Goal: Information Seeking & Learning: Check status

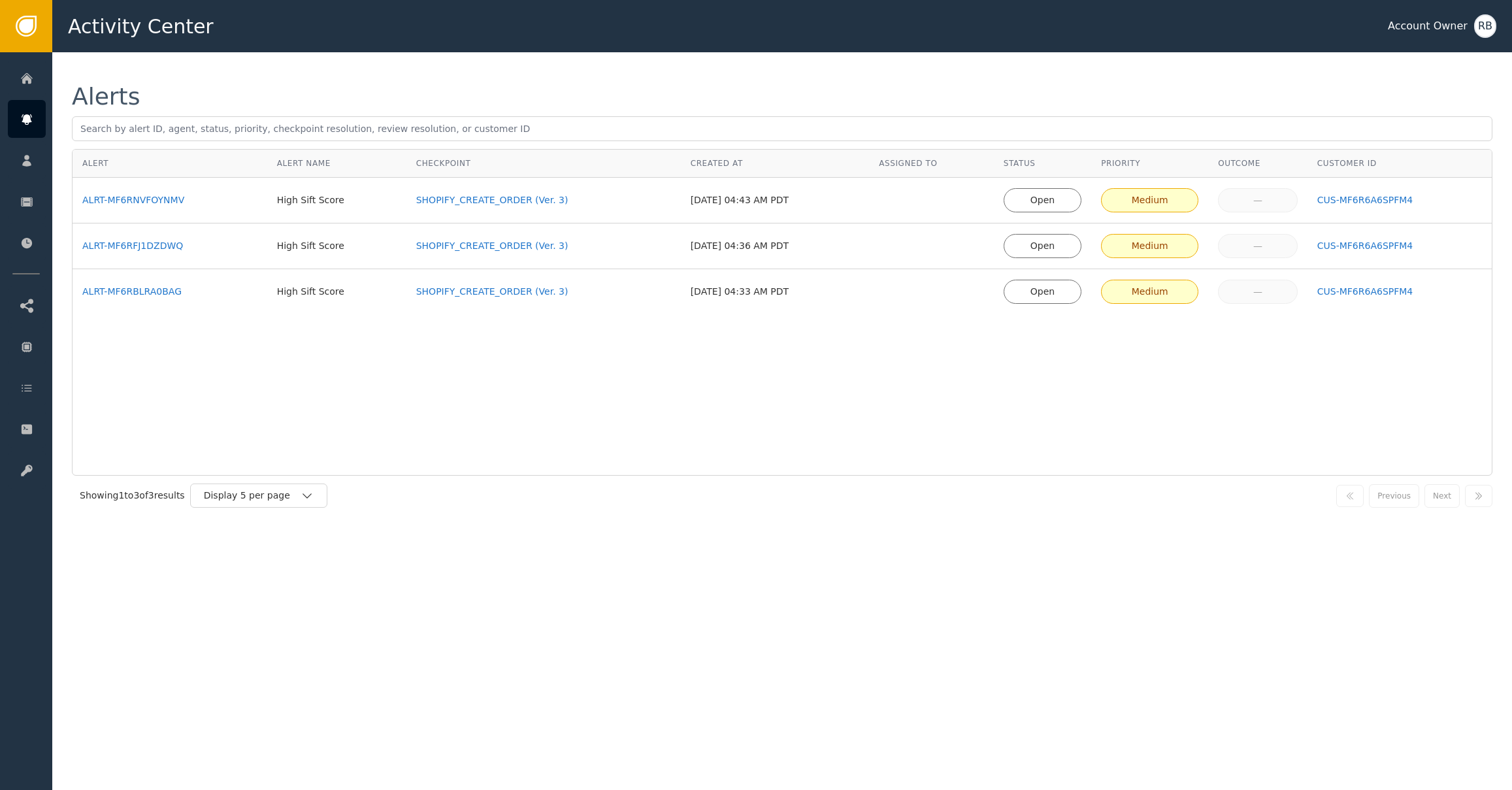
click at [1039, 201] on div "Open" at bounding box center [1042, 200] width 61 height 14
click at [1055, 199] on div "Open" at bounding box center [1042, 200] width 61 height 14
click at [1055, 198] on div "Open" at bounding box center [1042, 200] width 61 height 14
click at [1055, 199] on div "Open" at bounding box center [1042, 200] width 61 height 14
click at [809, 227] on td "[DATE] 04:36 AM PDT" at bounding box center [775, 246] width 188 height 46
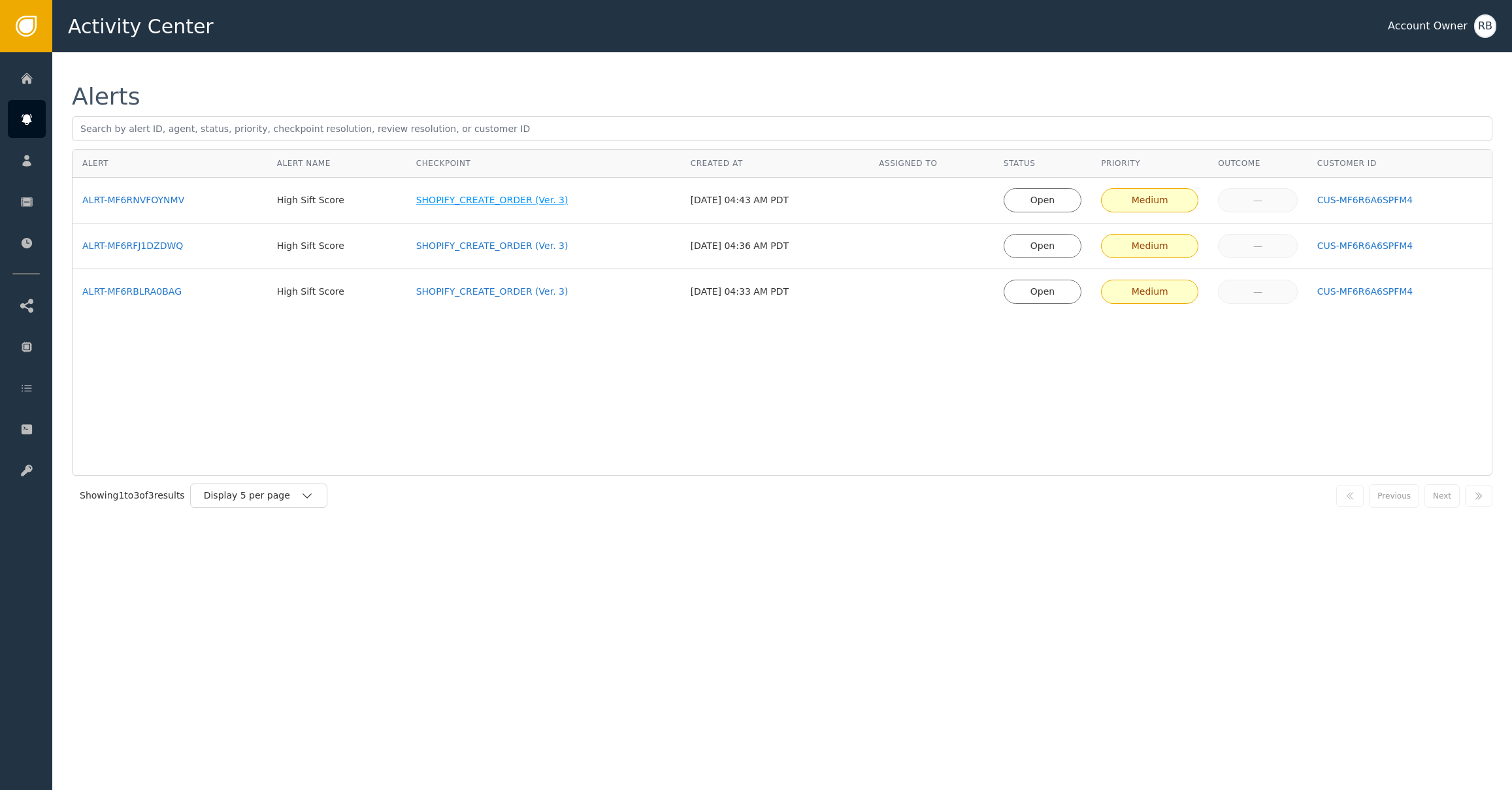
click at [441, 202] on div "SHOPIFY_CREATE_ORDER (Ver. 3)" at bounding box center [543, 200] width 255 height 14
click at [131, 205] on div "ALRT-MF6RNVFOYNMV" at bounding box center [170, 200] width 175 height 14
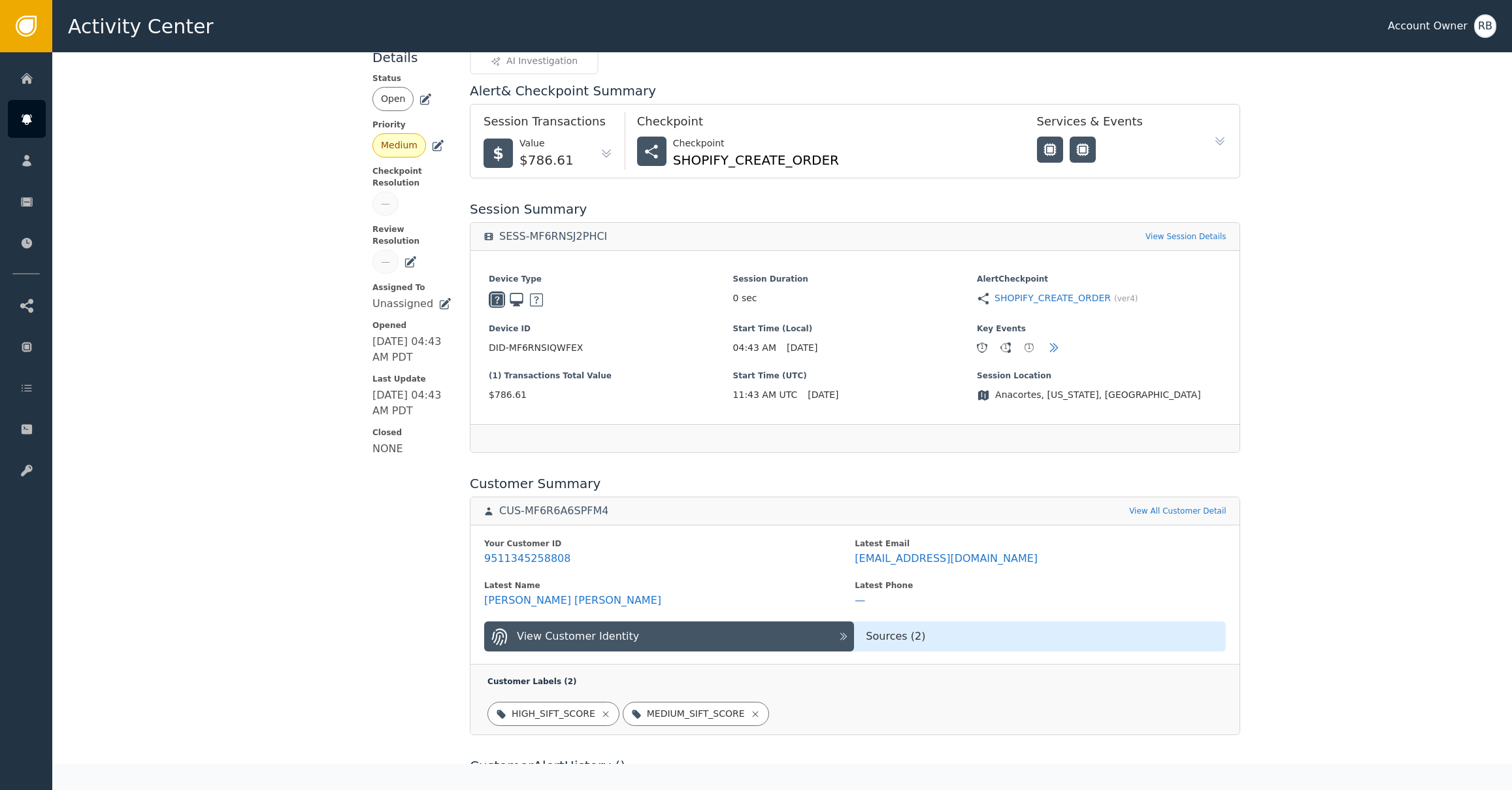
scroll to position [126, 0]
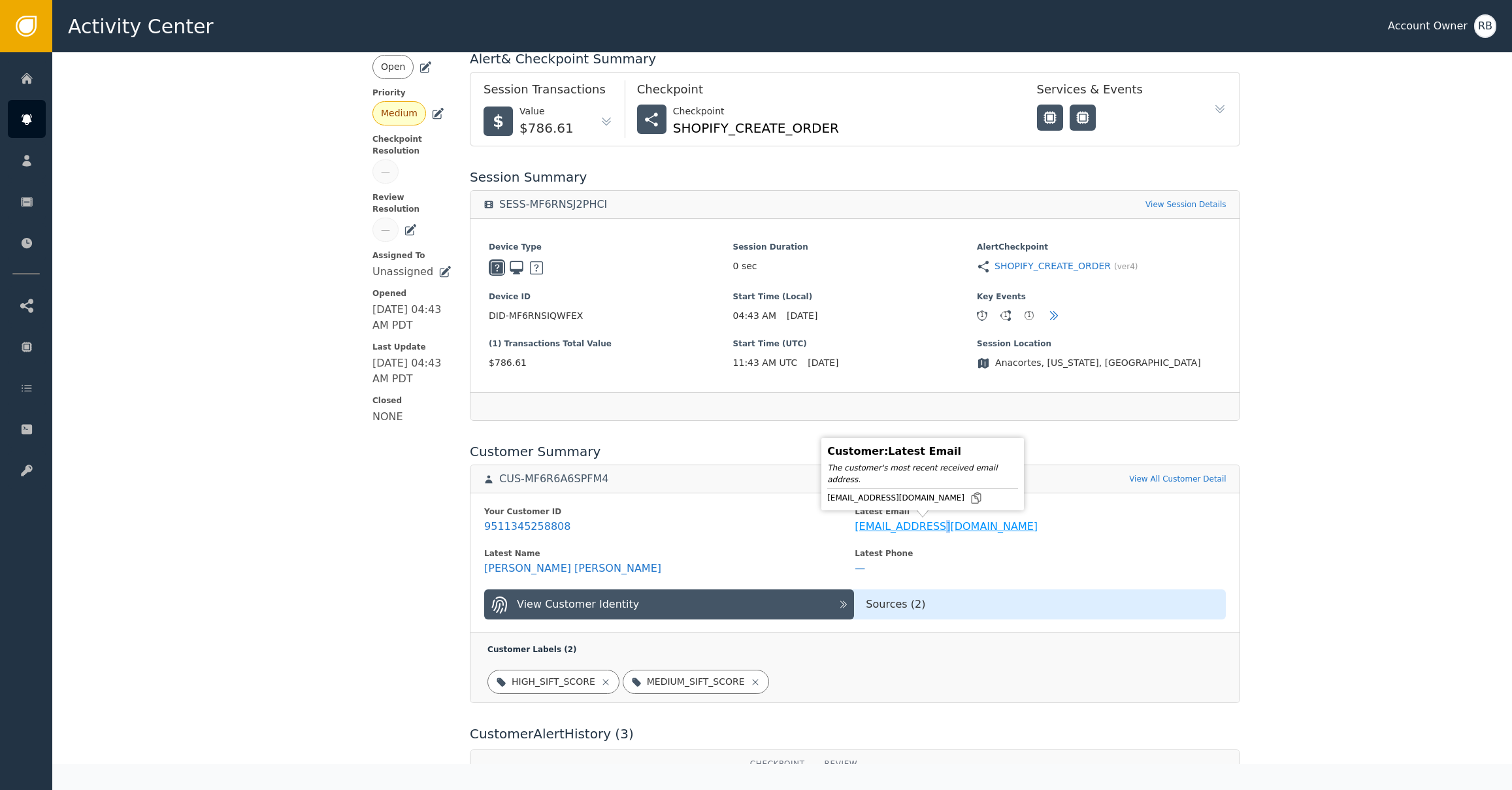
drag, startPoint x: 1030, startPoint y: 530, endPoint x: 845, endPoint y: 531, distance: 185.0
click at [854, 532] on span "[EMAIL_ADDRESS][DOMAIN_NAME]" at bounding box center [1039, 526] width 371 height 15
copy div "[EMAIL_ADDRESS][DOMAIN_NAME]"
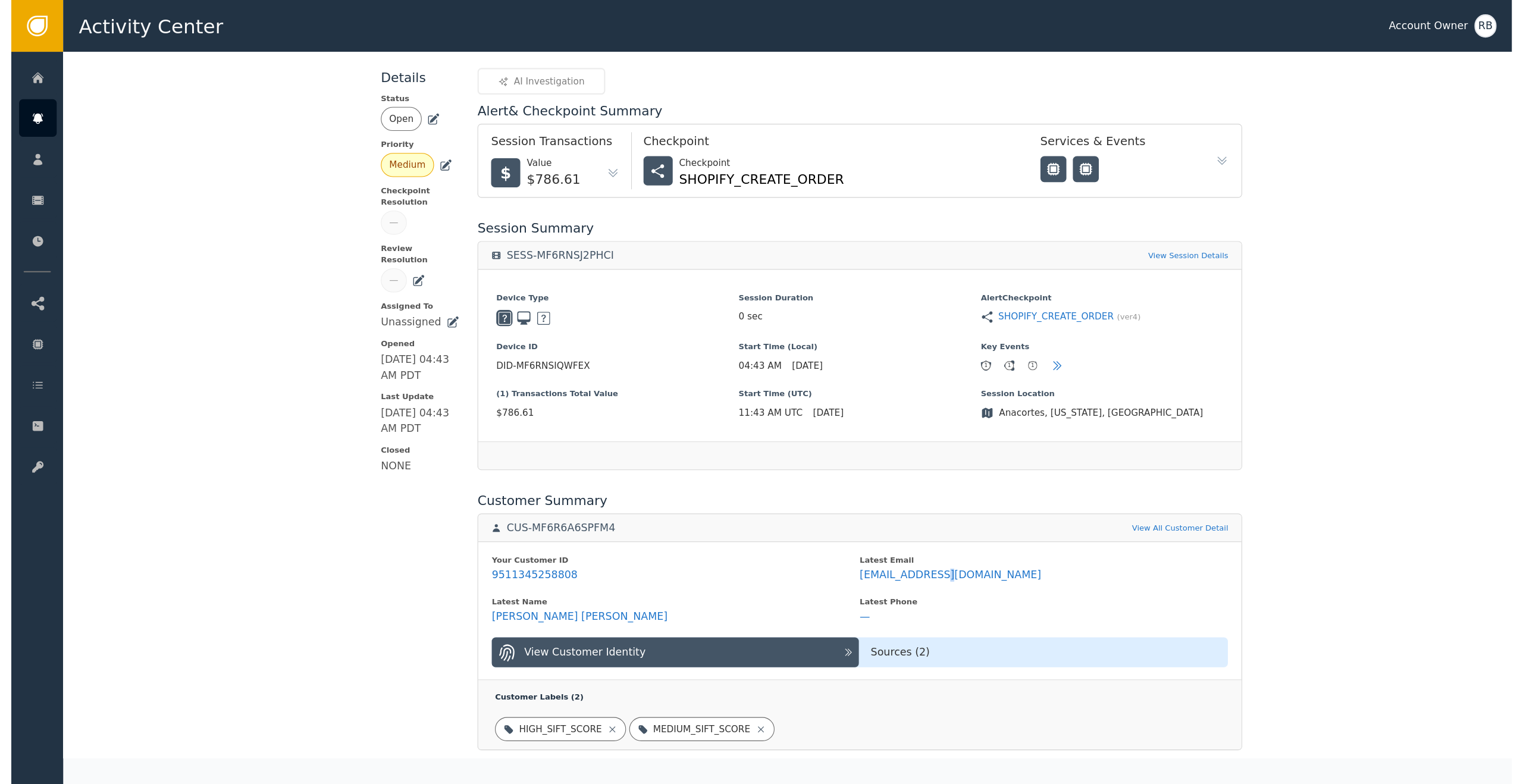
scroll to position [85, 0]
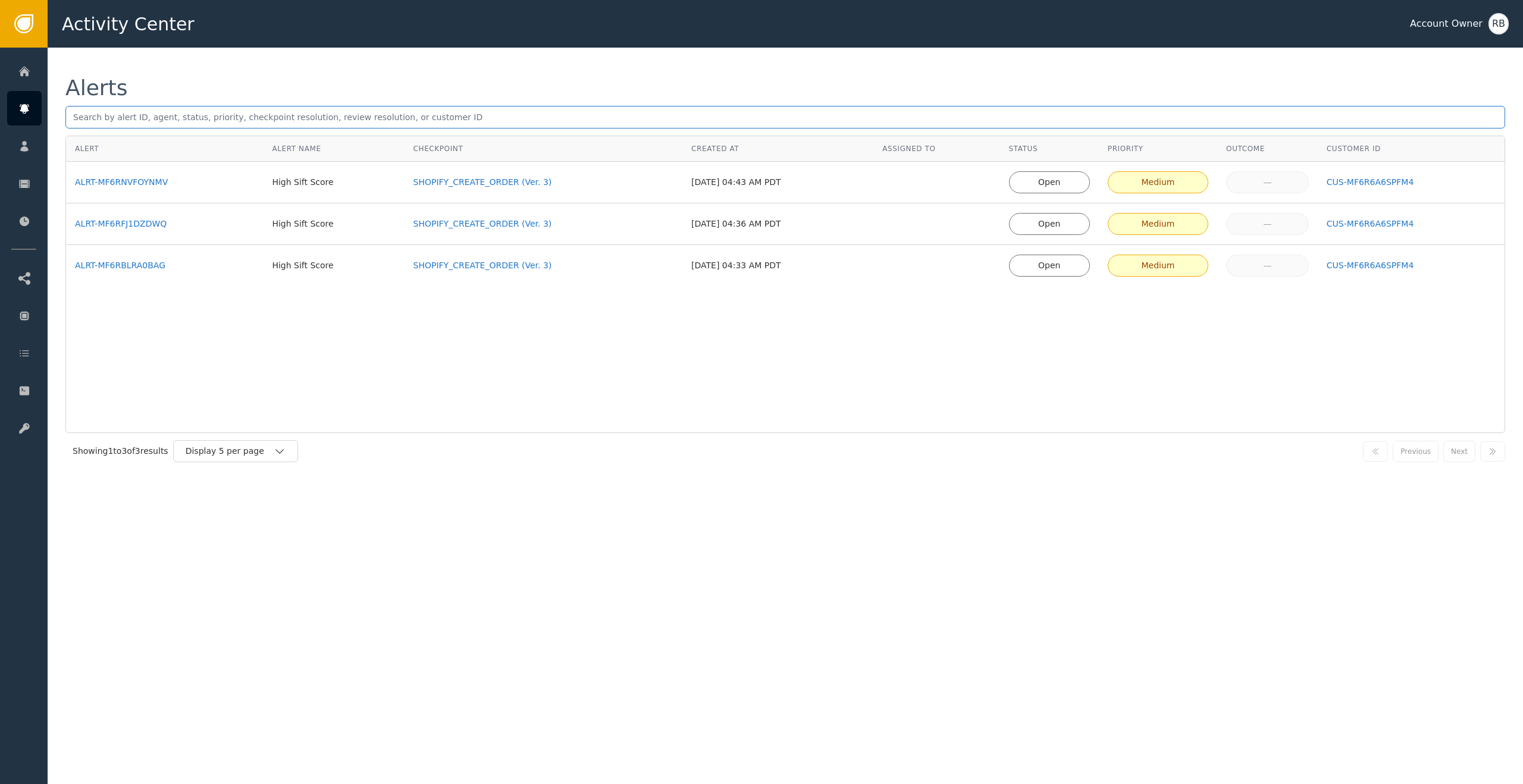
click at [311, 116] on input "text" at bounding box center [785, 118] width 1440 height 23
paste input "eagereverest"
type input "eagereverest"
click at [227, 121] on input "text" at bounding box center [785, 118] width 1440 height 23
paste input "eagereverest"
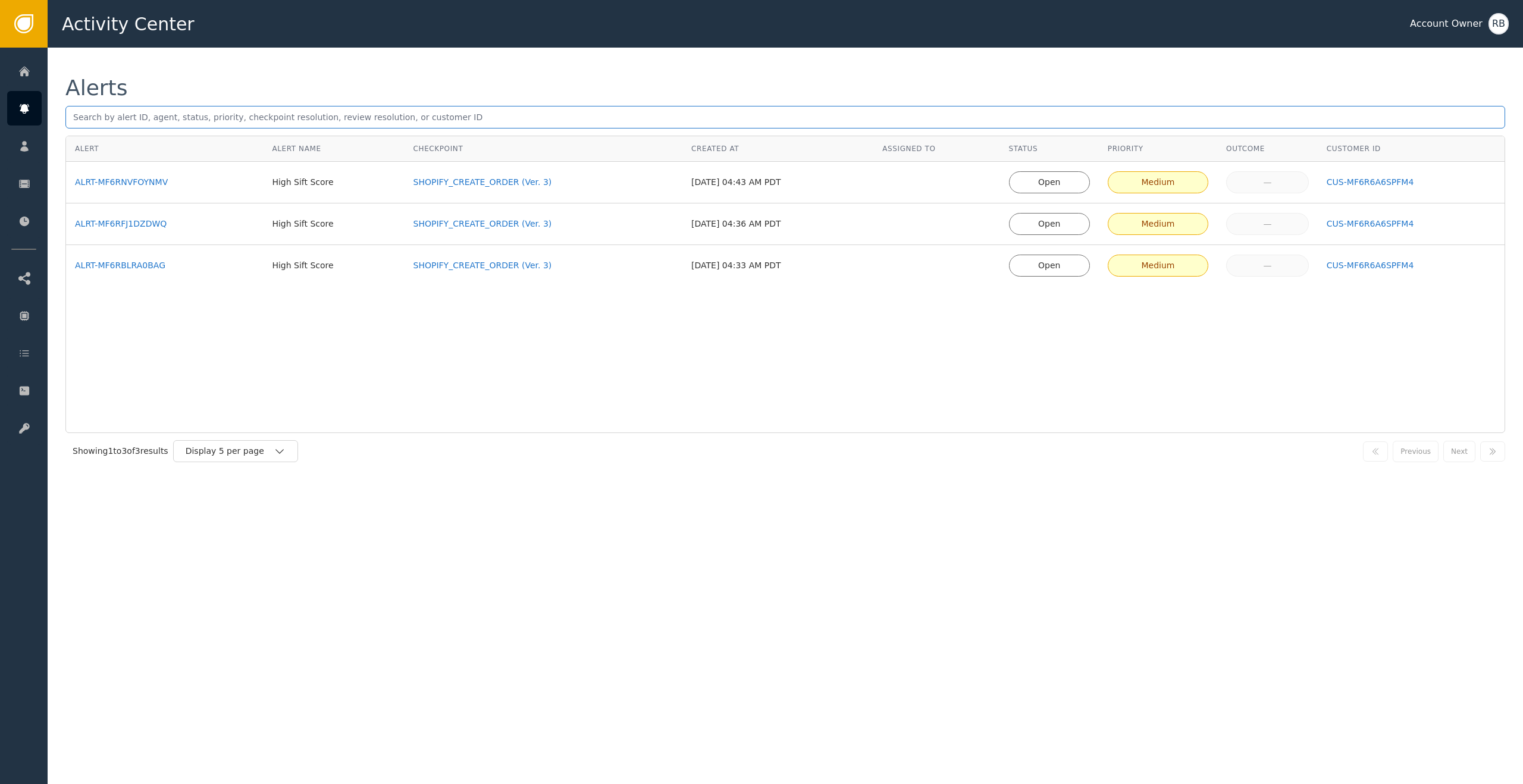
type input "eagereverest"
paste input "[EMAIL_ADDRESS][DOMAIN_NAME]"
type input "[EMAIL_ADDRESS][DOMAIN_NAME]"
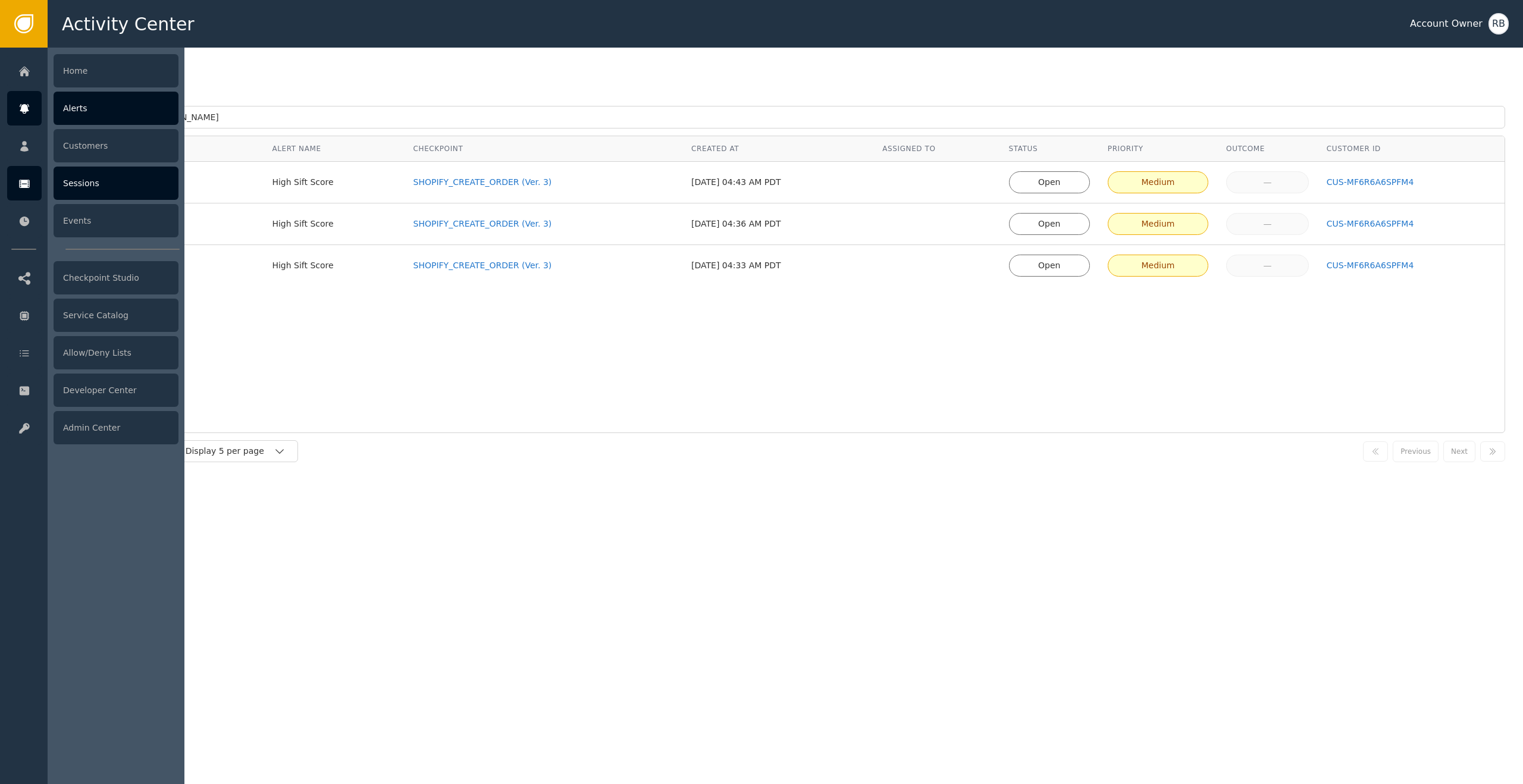
click at [109, 186] on div "Sessions" at bounding box center [116, 183] width 125 height 33
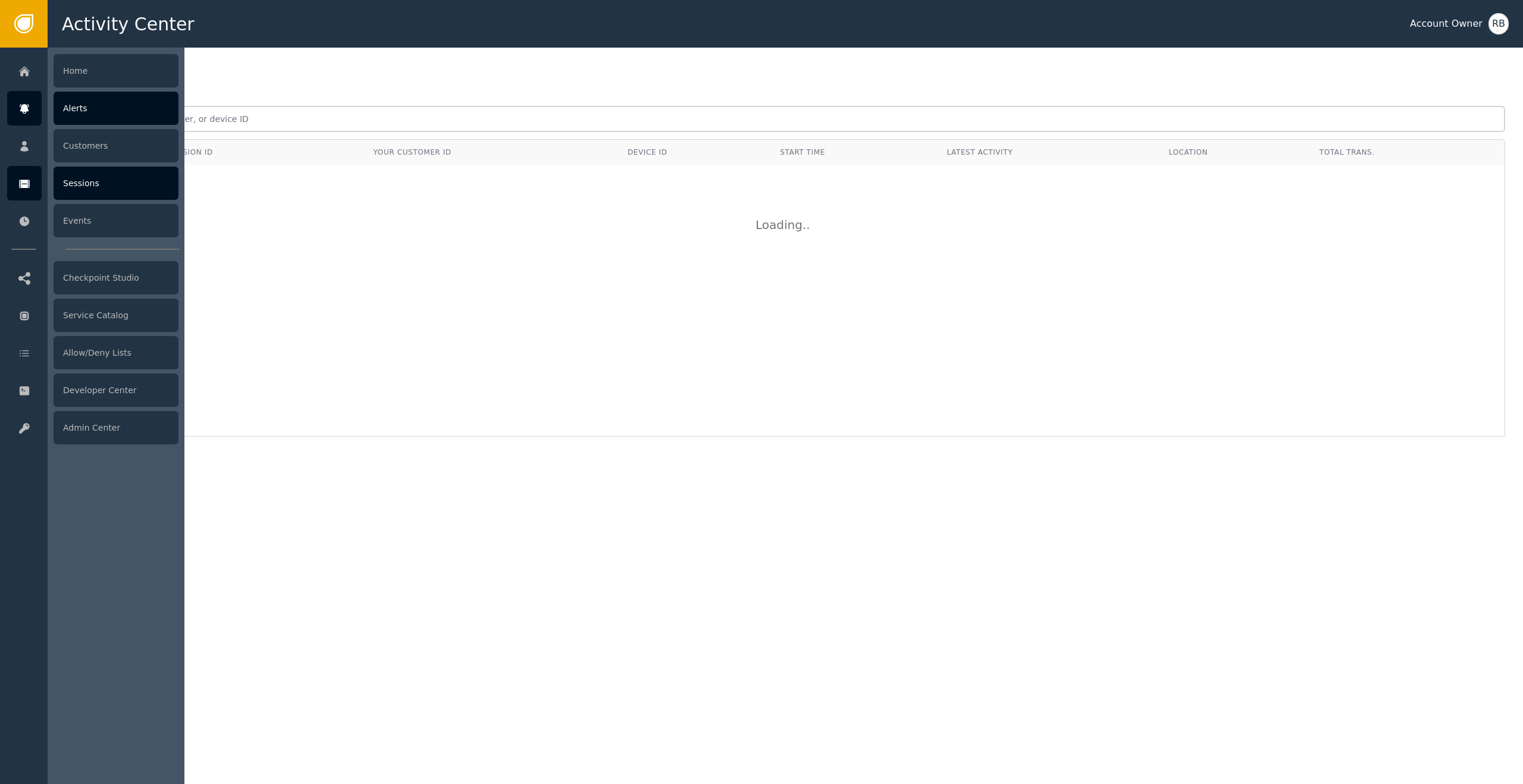
click at [103, 114] on div "Alerts" at bounding box center [116, 108] width 125 height 33
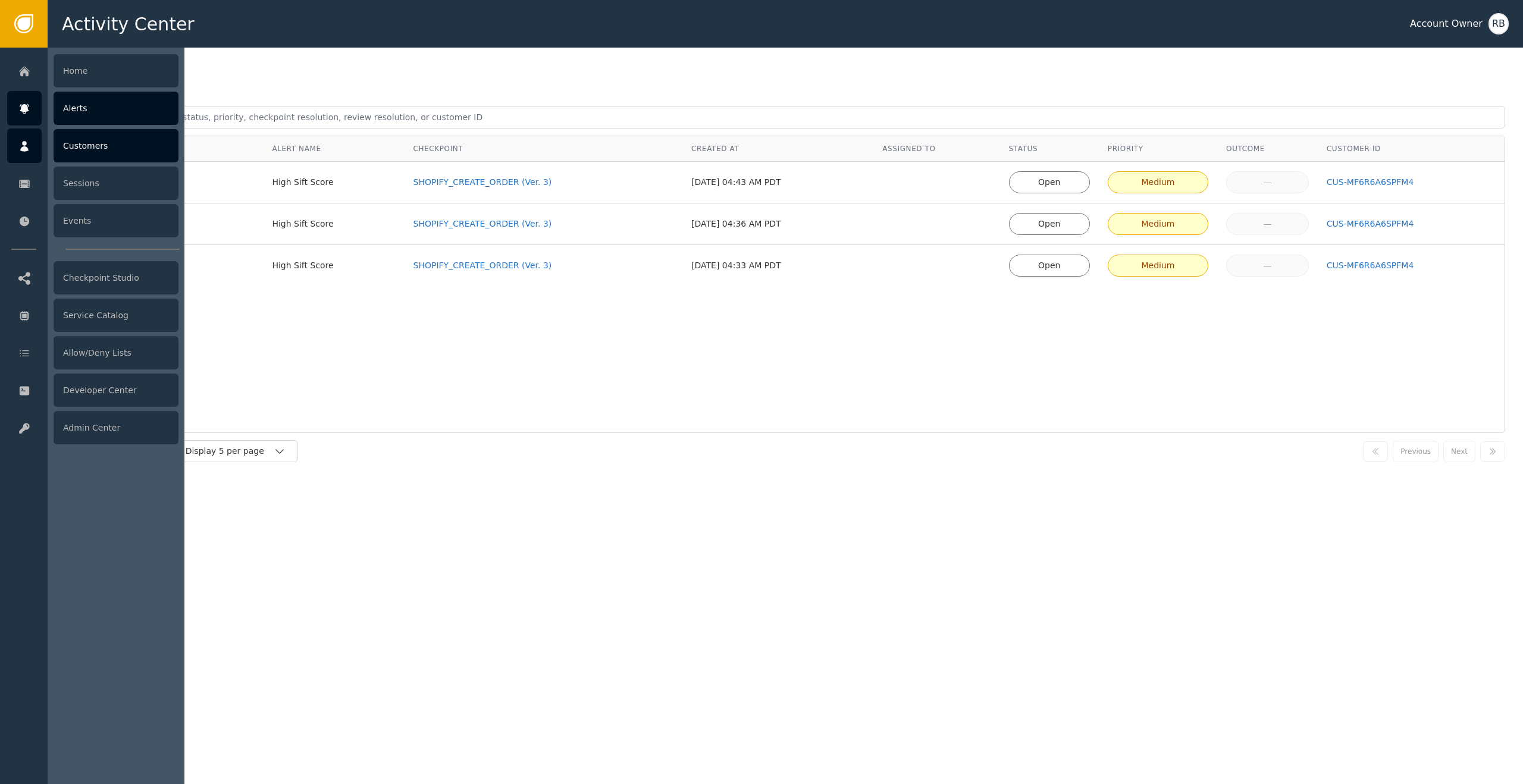
click at [113, 153] on div "Customers" at bounding box center [116, 145] width 125 height 33
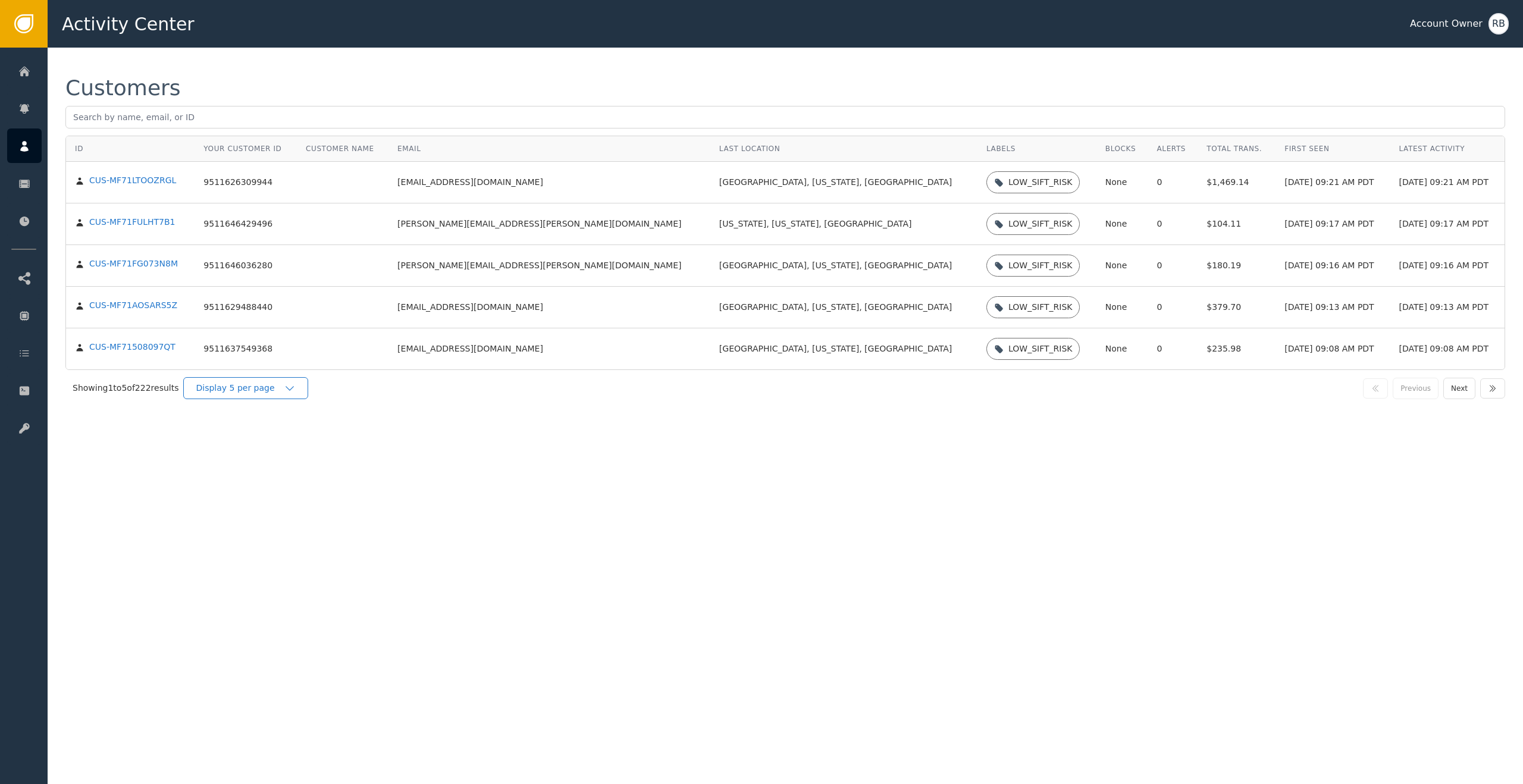
click at [275, 388] on div "Display 5 per page" at bounding box center [240, 388] width 88 height 13
click at [276, 446] on div "Display 25 per page" at bounding box center [249, 437] width 119 height 23
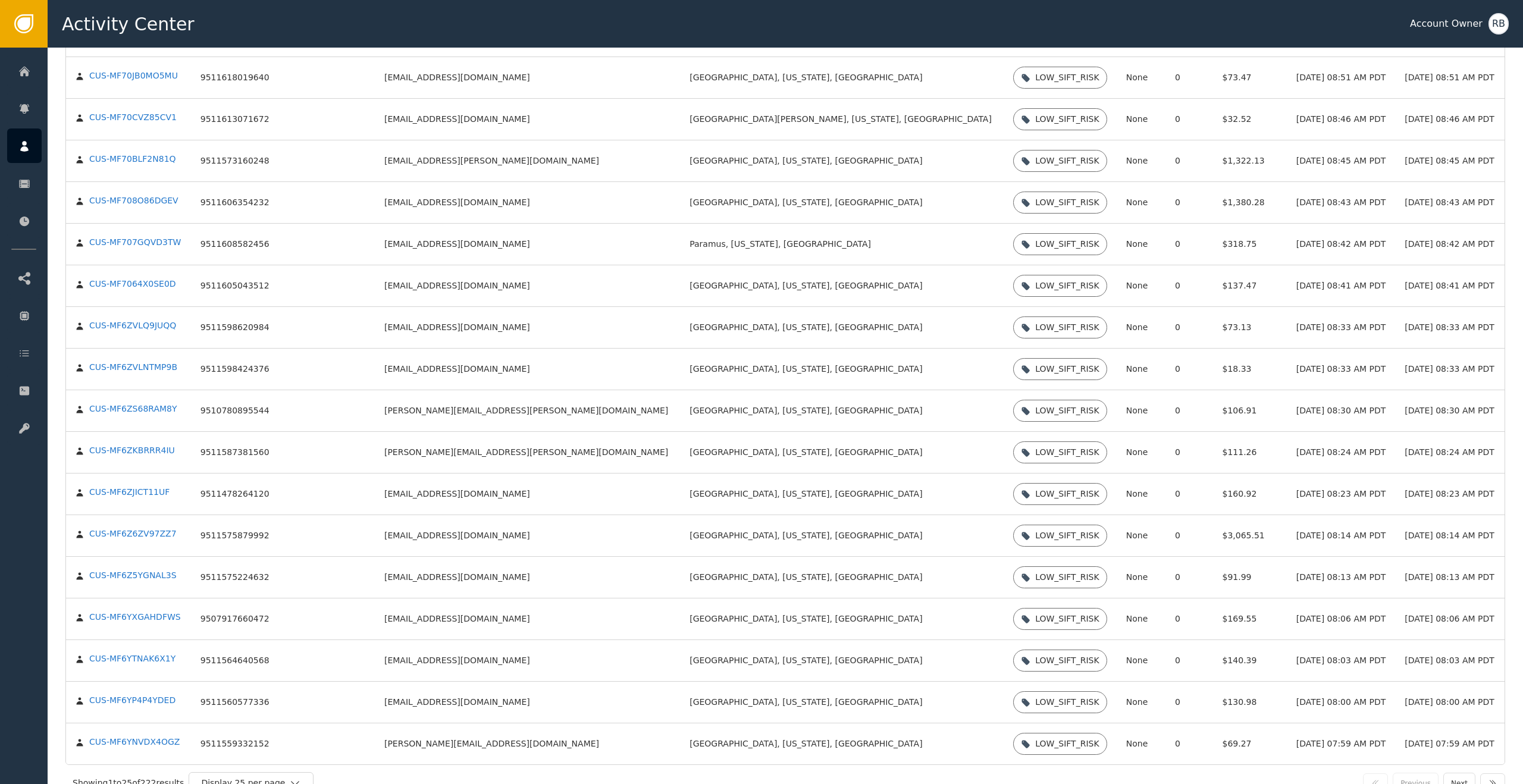
scroll to position [485, 0]
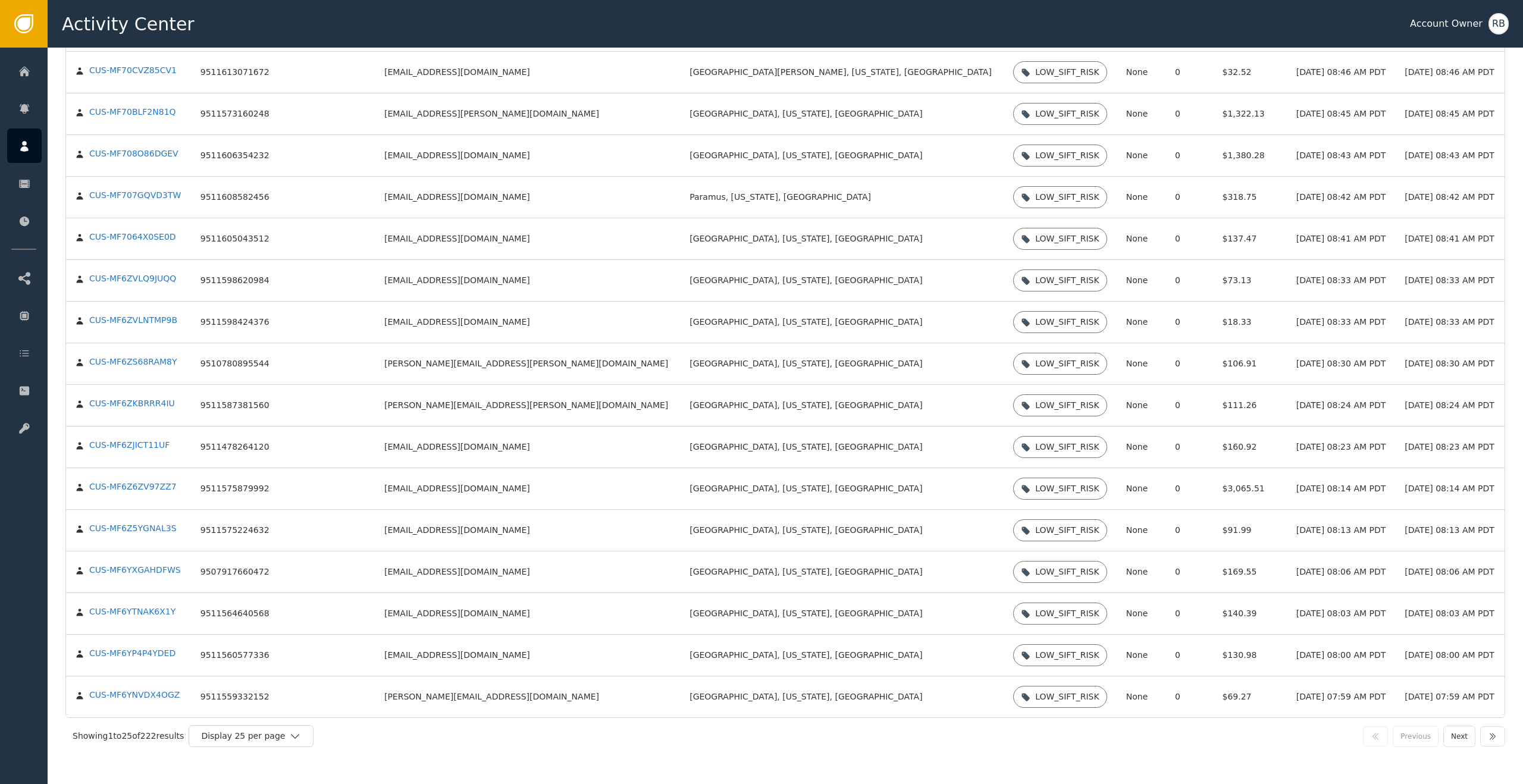
drag, startPoint x: 1448, startPoint y: 740, endPoint x: 1440, endPoint y: 741, distance: 8.1
click at [1376, 719] on button "Next" at bounding box center [1459, 736] width 32 height 22
